Goal: Task Accomplishment & Management: Manage account settings

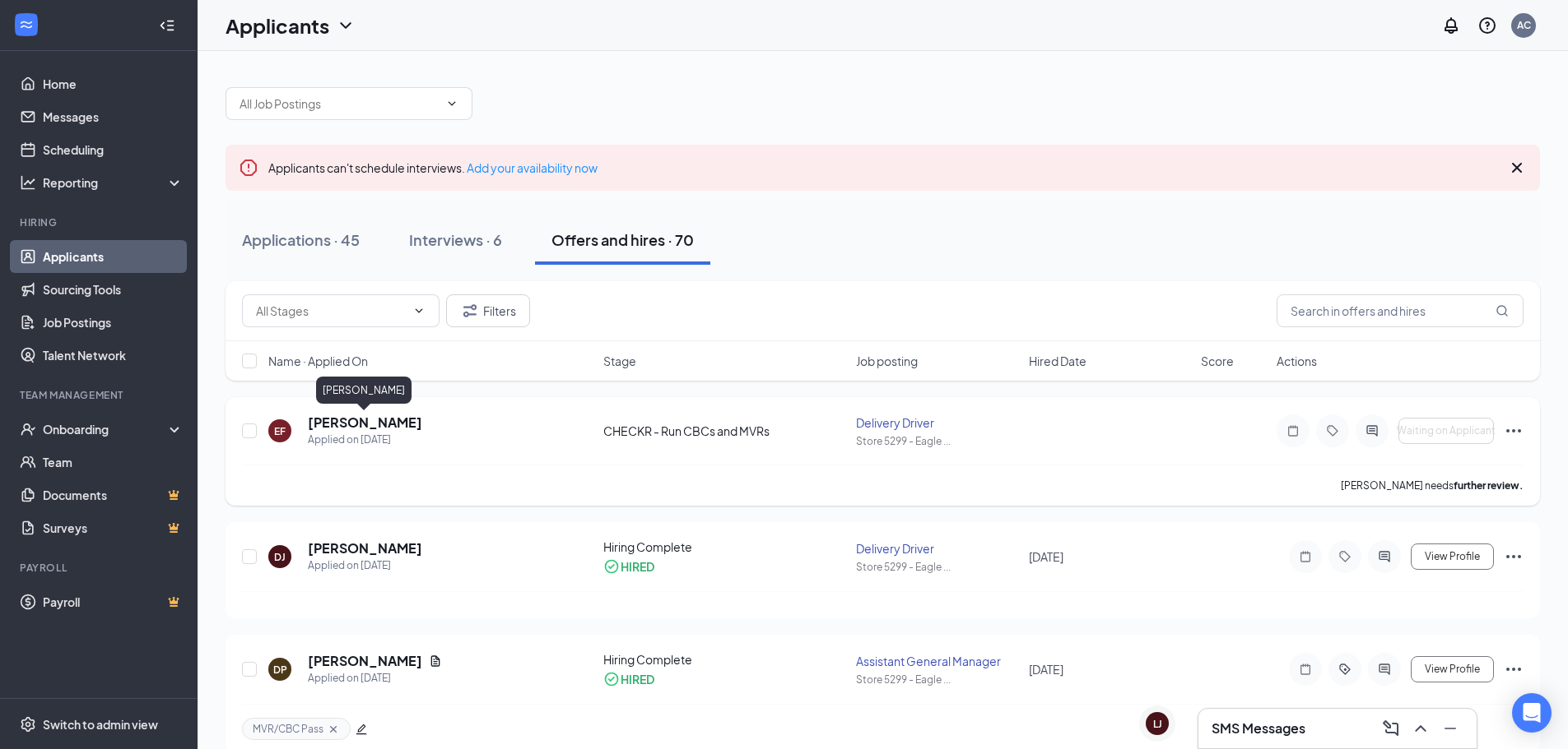
click at [336, 427] on h5 "[PERSON_NAME]" at bounding box center [365, 423] width 114 height 18
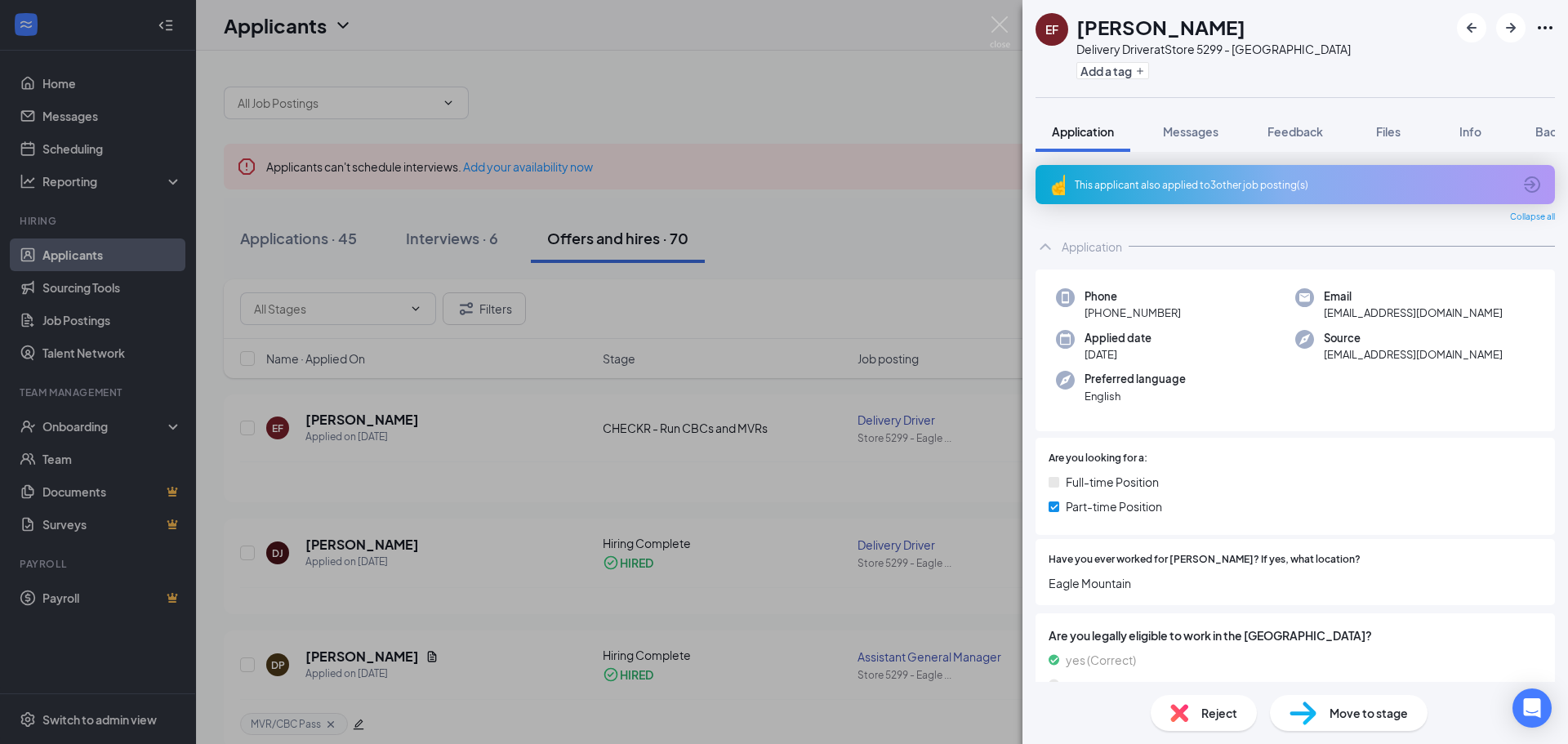
click at [1233, 186] on div "This applicant also applied to 3 other job posting(s)" at bounding box center [1294, 185] width 438 height 14
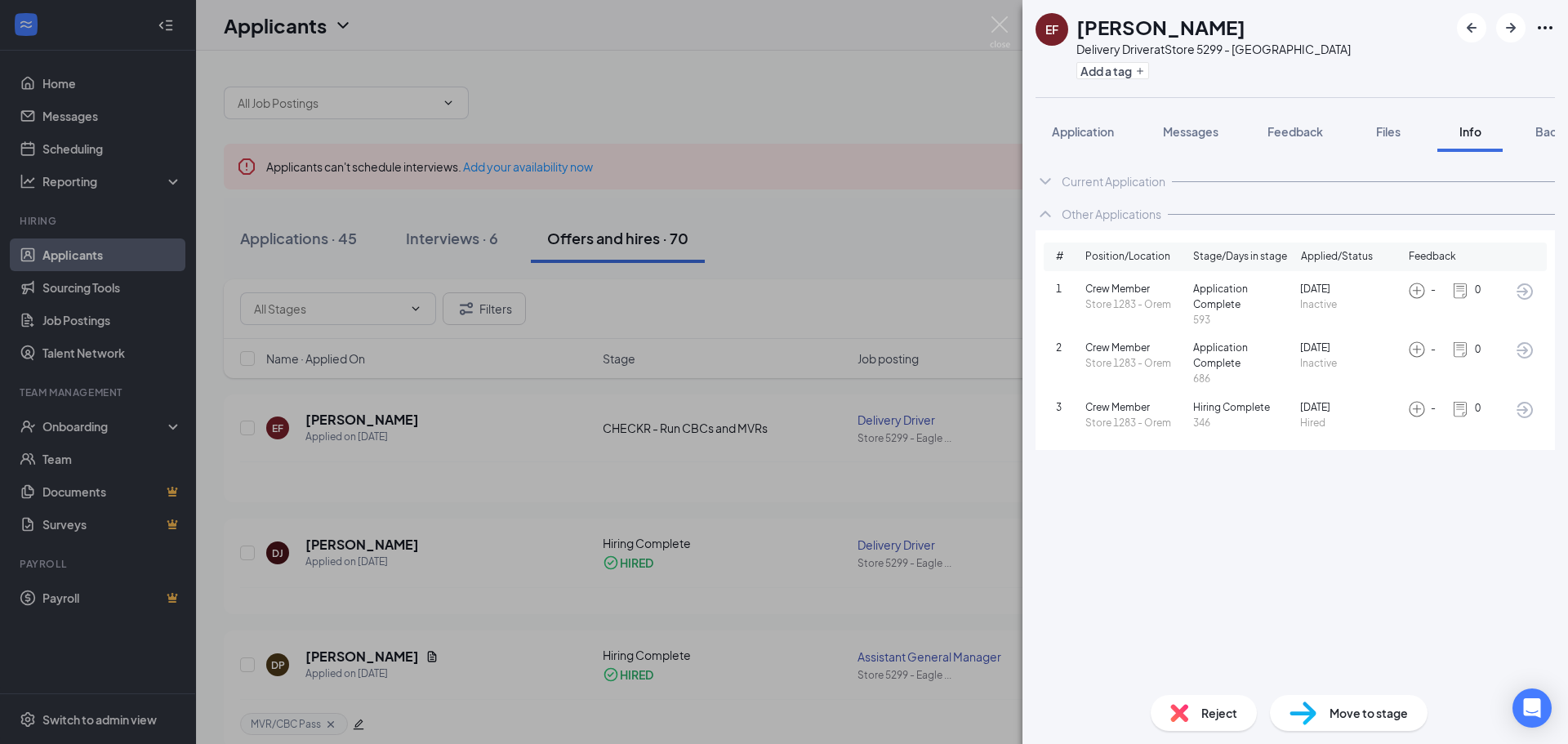
click at [1105, 180] on div "Current Application" at bounding box center [1114, 181] width 104 height 16
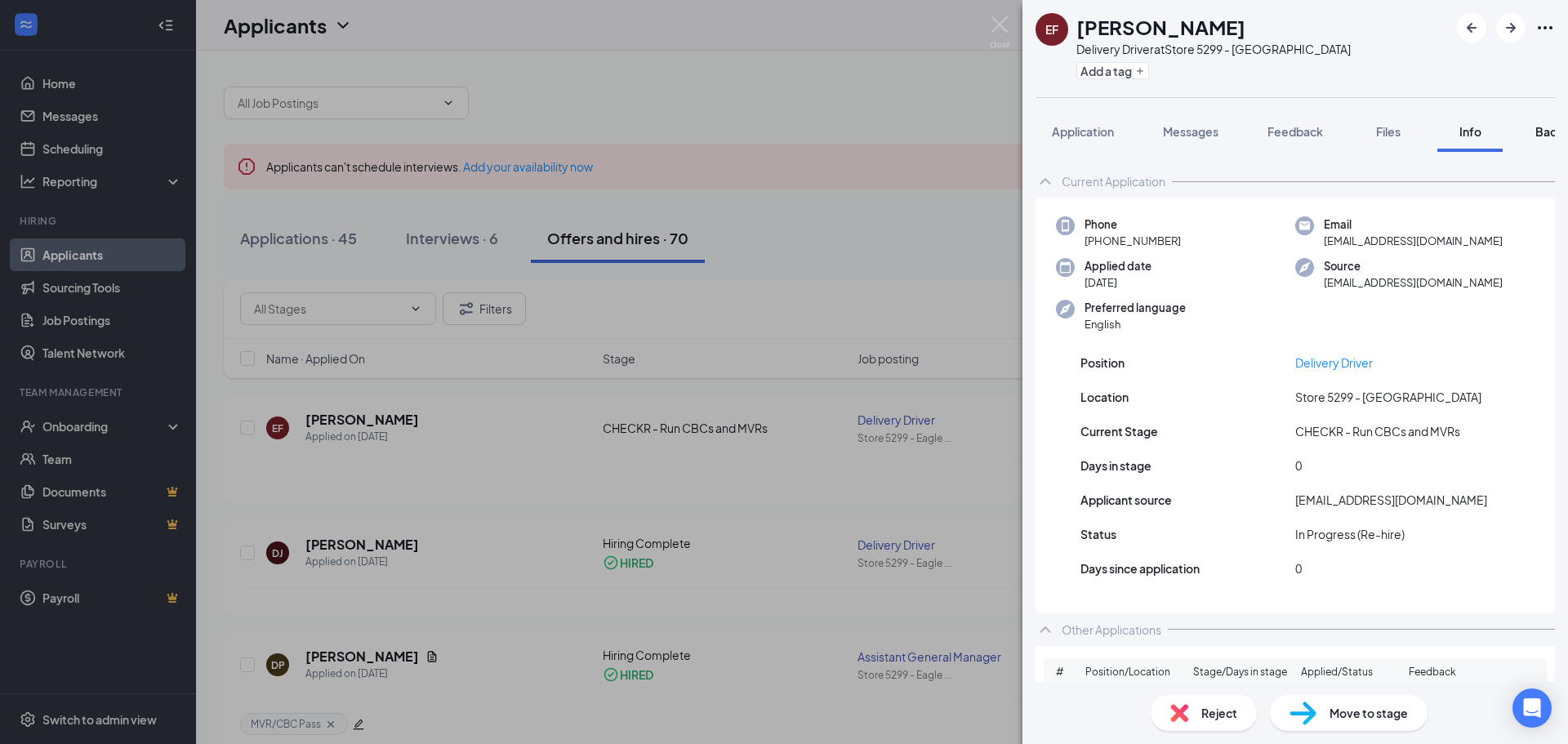
click at [1535, 132] on button "Background" at bounding box center [1569, 131] width 100 height 41
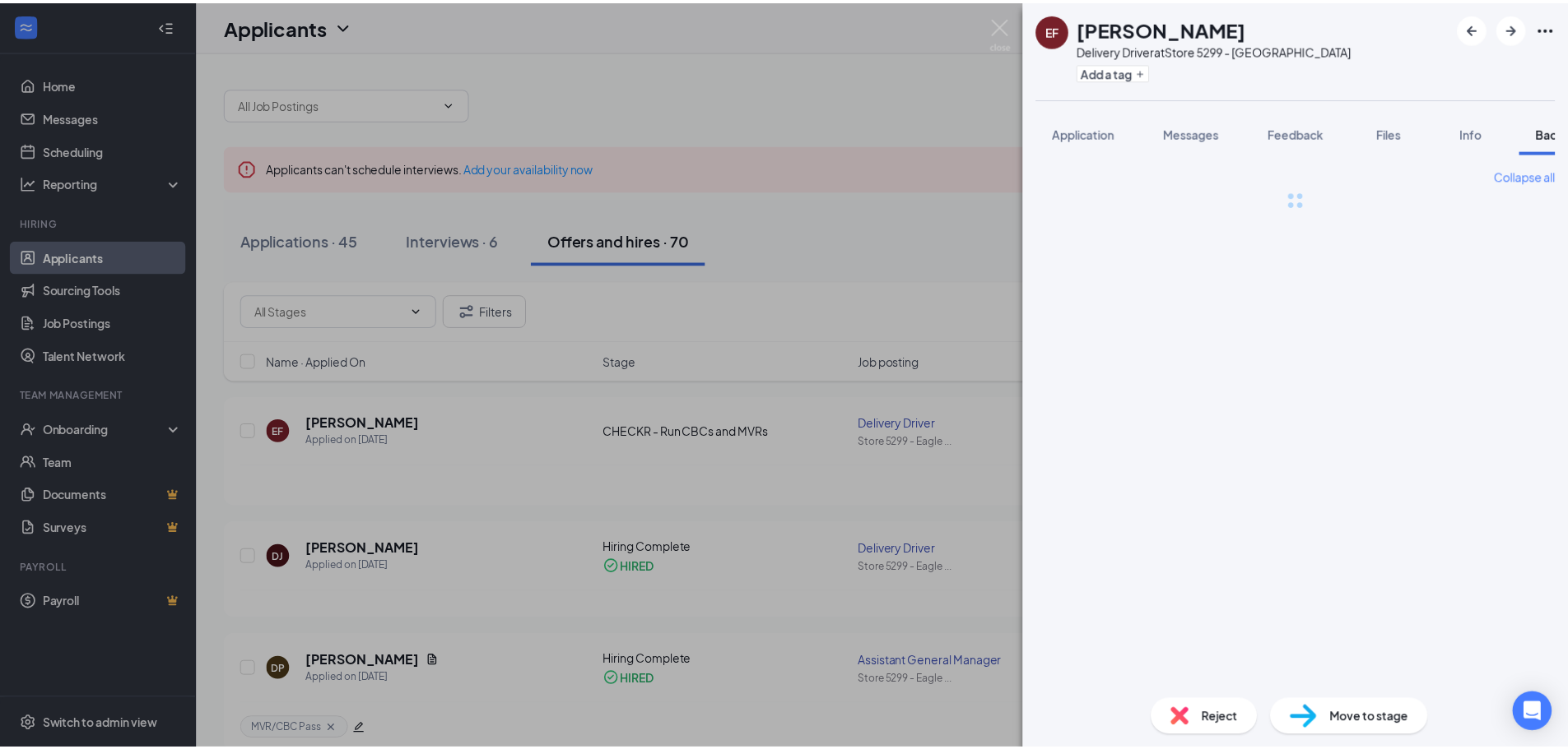
scroll to position [0, 67]
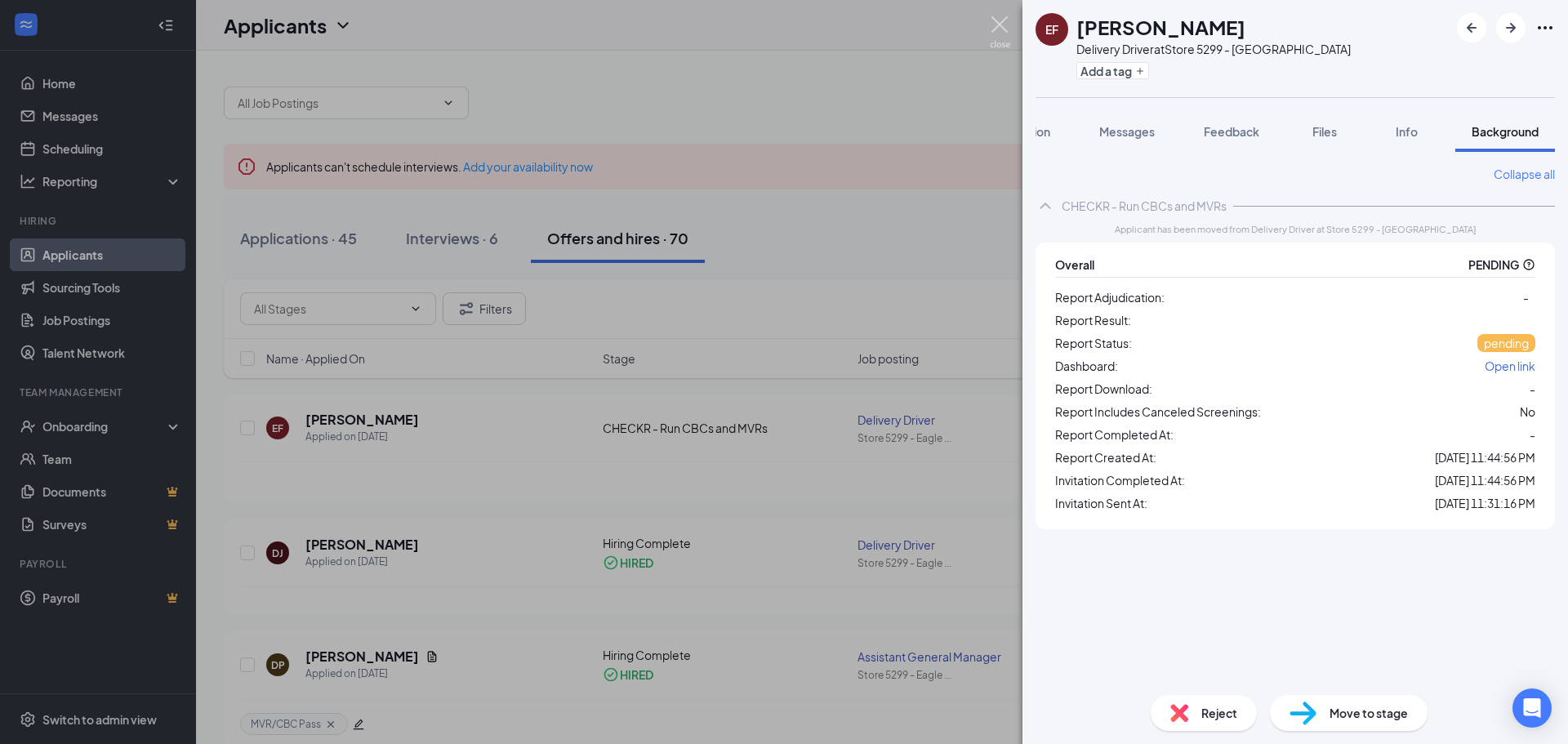
click at [1003, 30] on img at bounding box center [1000, 32] width 21 height 32
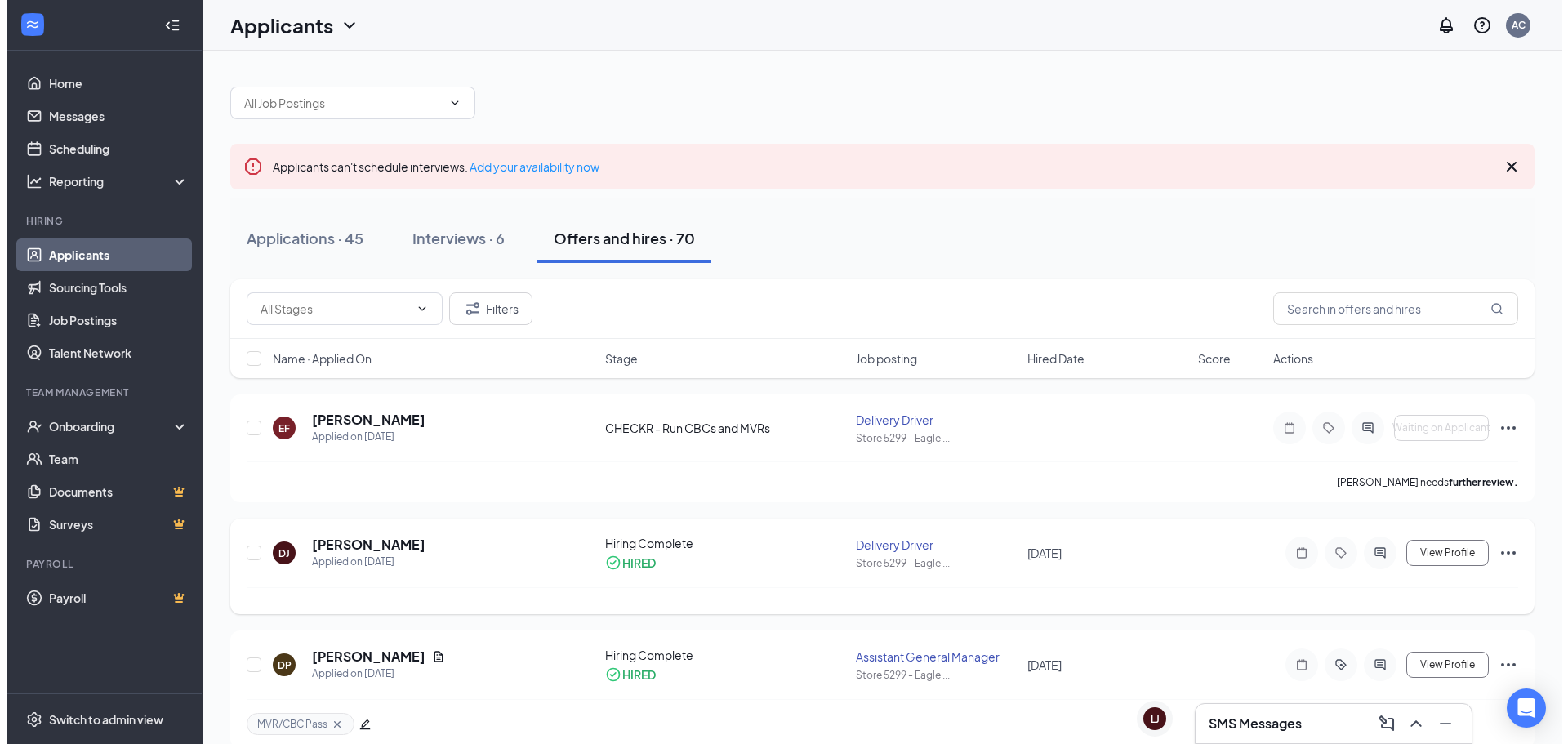
scroll to position [82, 0]
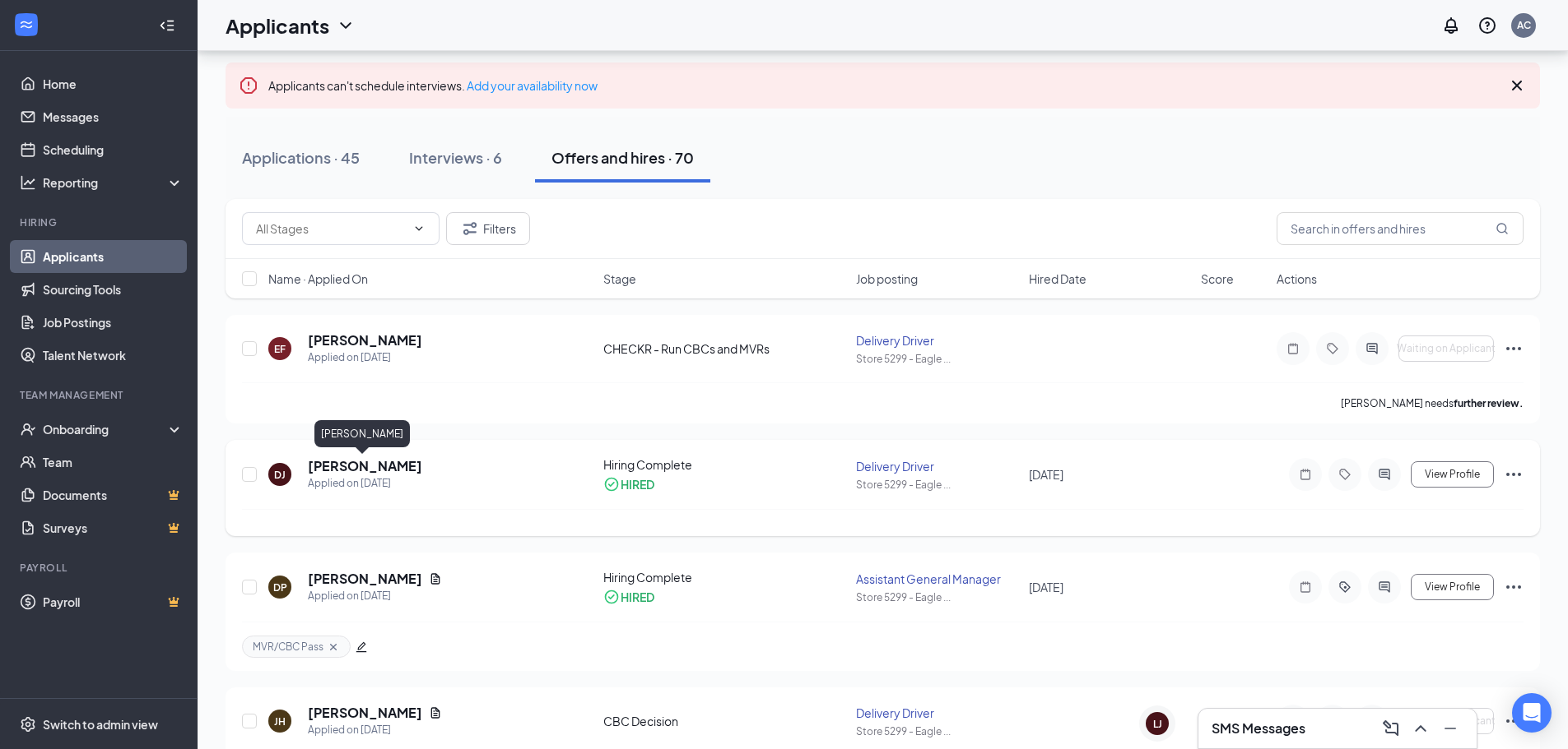
click at [385, 469] on h5 "[PERSON_NAME]" at bounding box center [365, 467] width 114 height 18
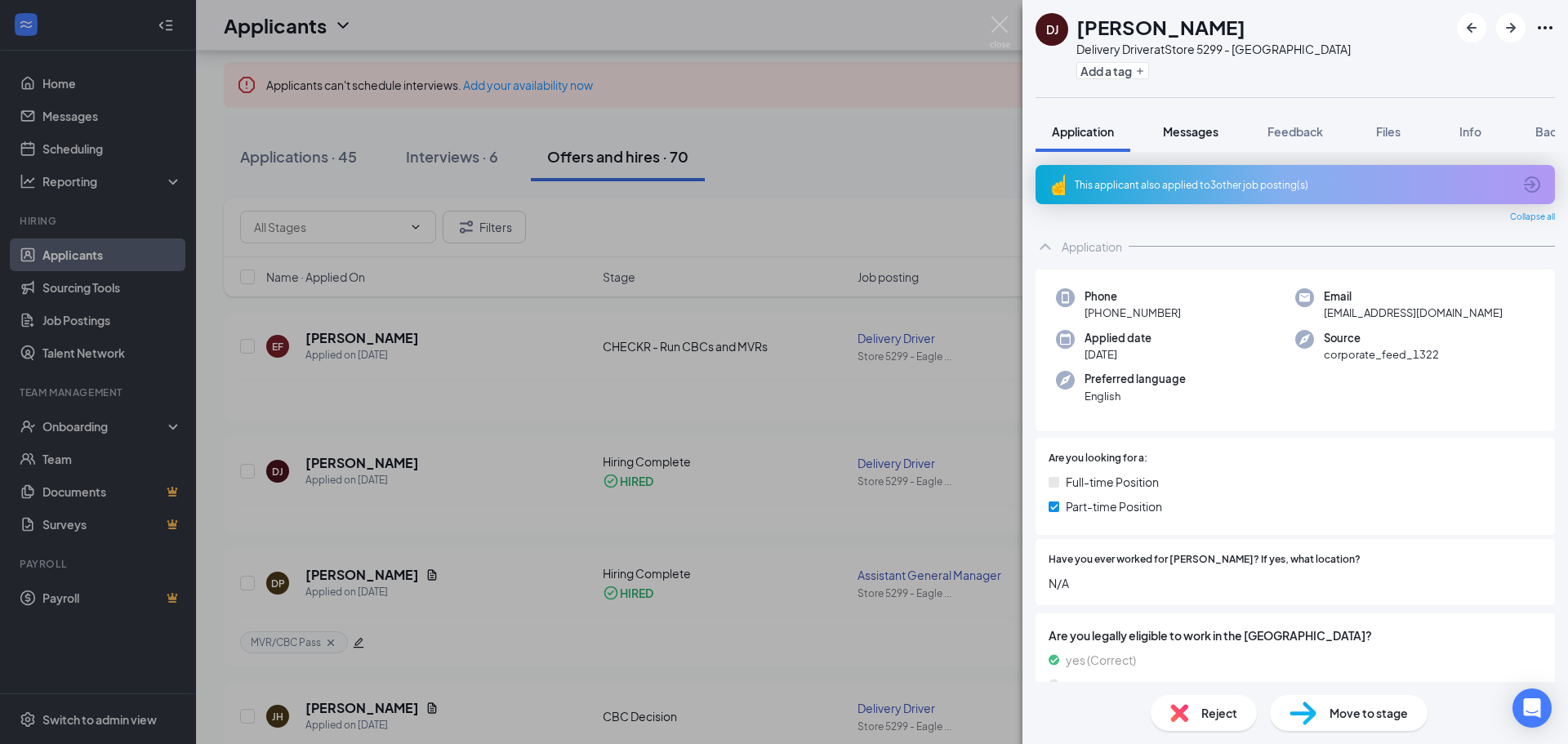
click at [1187, 120] on button "Messages" at bounding box center [1191, 131] width 88 height 41
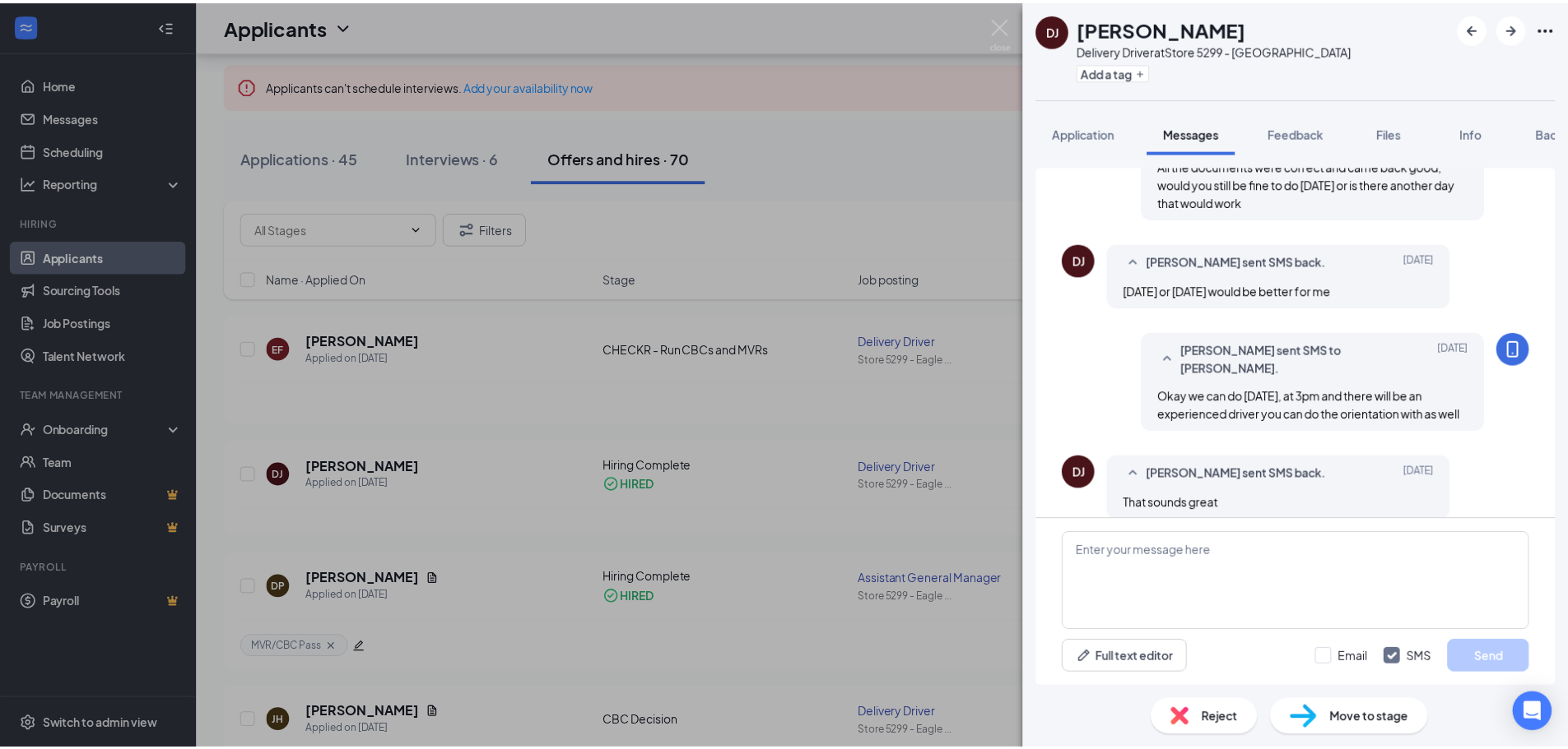
scroll to position [922, 0]
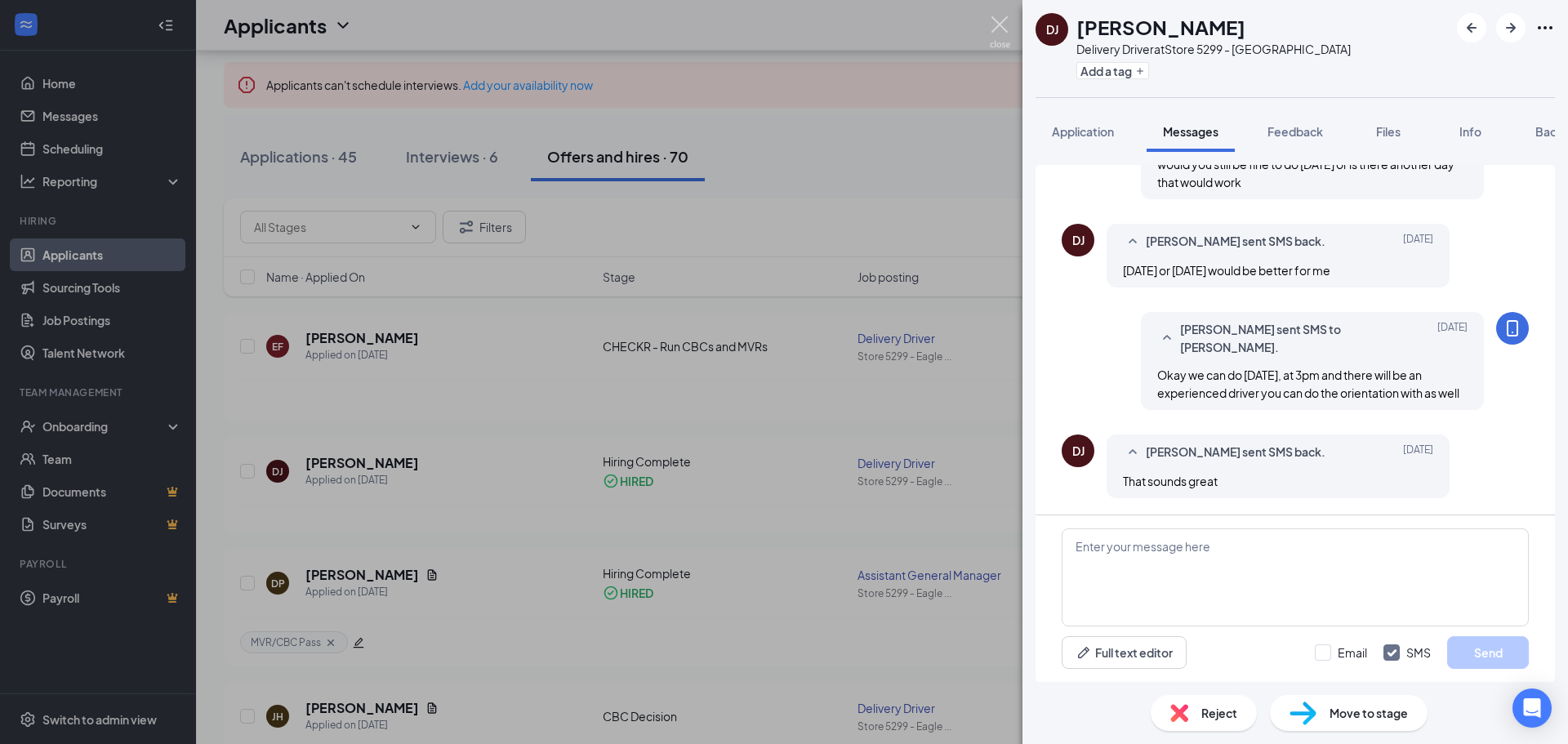
click at [995, 19] on img at bounding box center [1000, 32] width 21 height 32
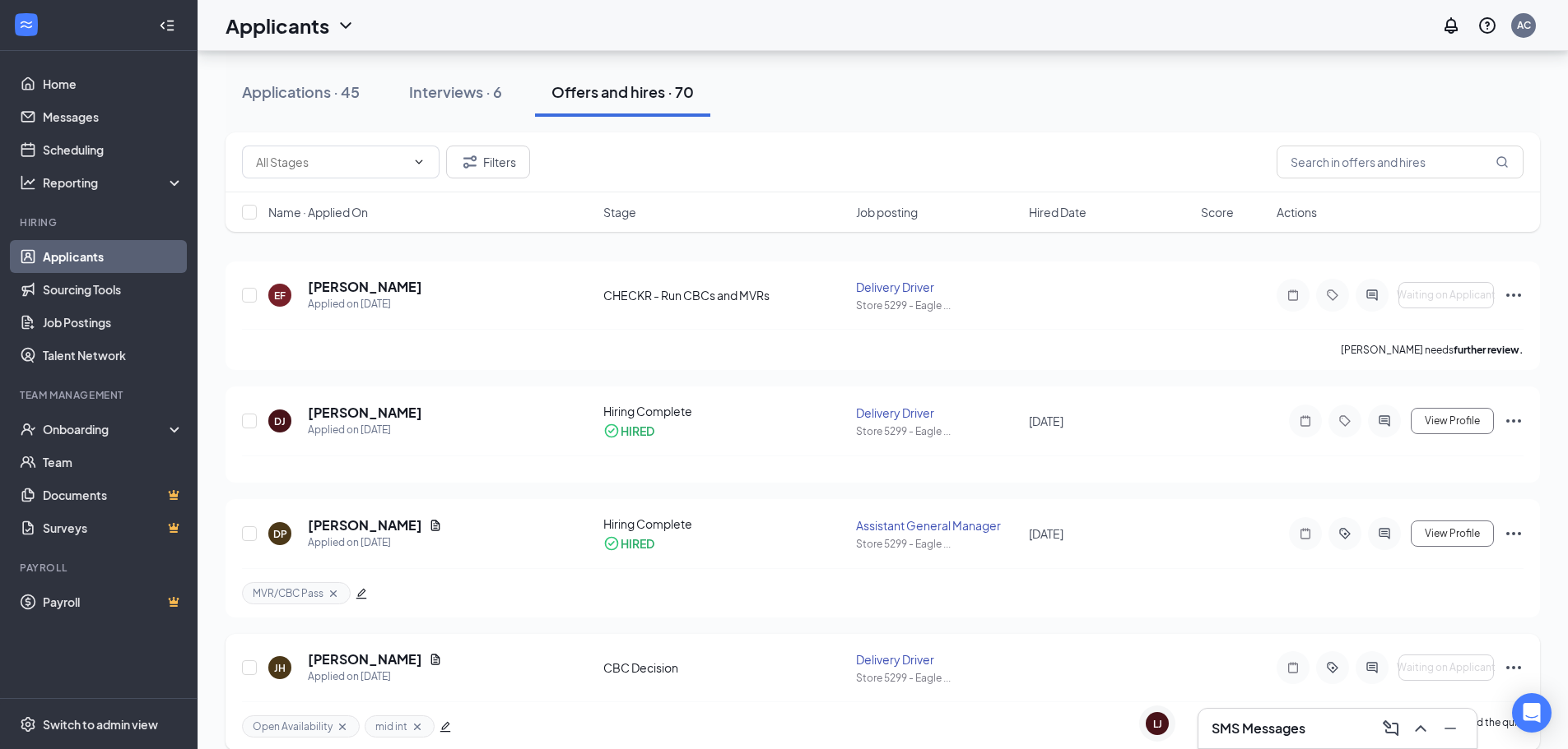
scroll to position [247, 0]
